Goal: Transaction & Acquisition: Subscribe to service/newsletter

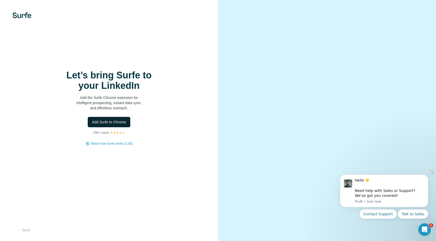
click at [119, 120] on span "Add Surfe to Chrome" at bounding box center [109, 121] width 34 height 5
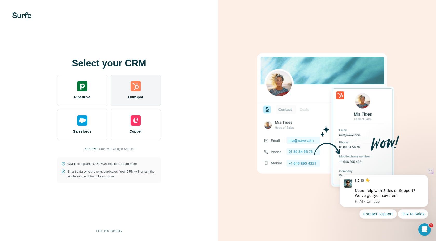
click at [133, 90] on img at bounding box center [136, 86] width 10 height 10
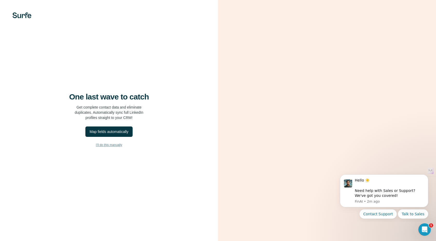
click at [116, 143] on span "I’ll do this manually" at bounding box center [109, 144] width 26 height 5
